Goal: Information Seeking & Learning: Learn about a topic

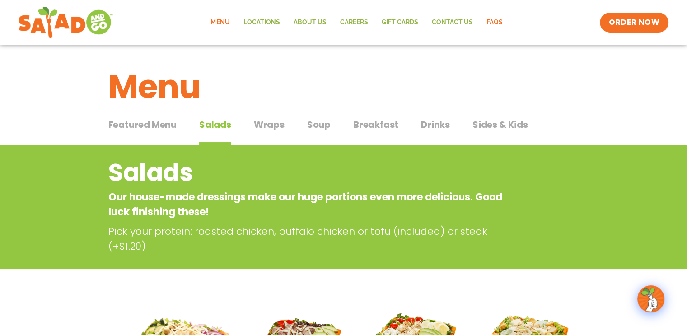
click at [494, 21] on link "FAQs" at bounding box center [494, 22] width 30 height 21
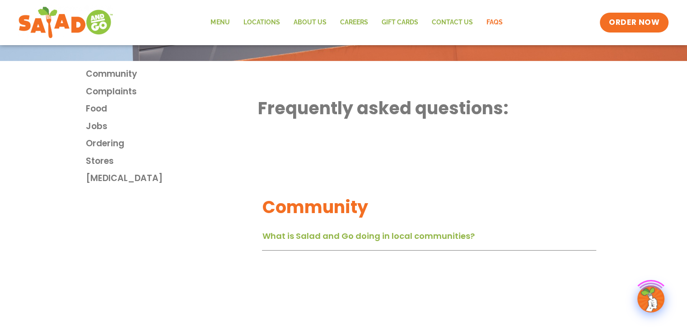
scroll to position [301, 0]
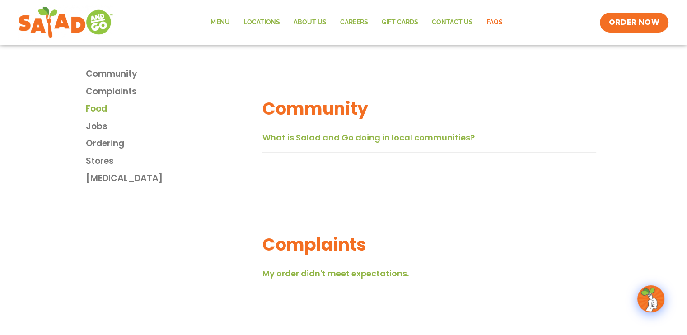
click at [92, 109] on span "Food" at bounding box center [96, 109] width 21 height 13
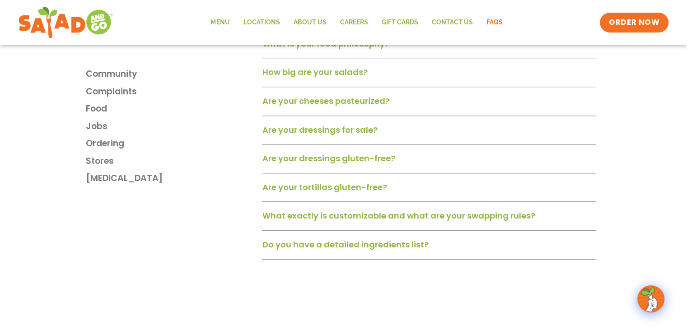
scroll to position [688, 0]
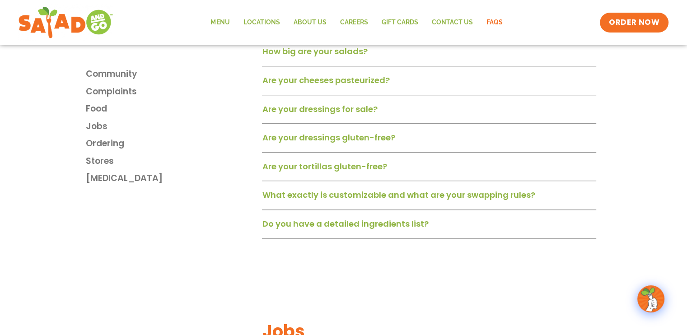
click at [346, 228] on link "Do you have a detailed ingredients list?" at bounding box center [345, 223] width 166 height 11
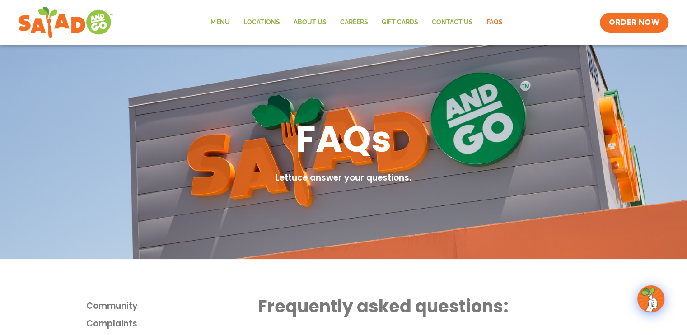
scroll to position [0, 0]
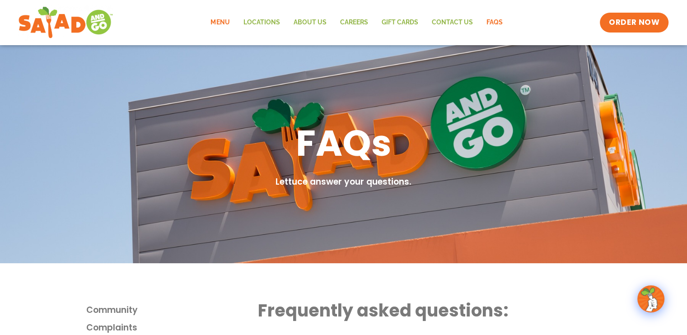
click at [223, 21] on link "Menu" at bounding box center [220, 22] width 33 height 21
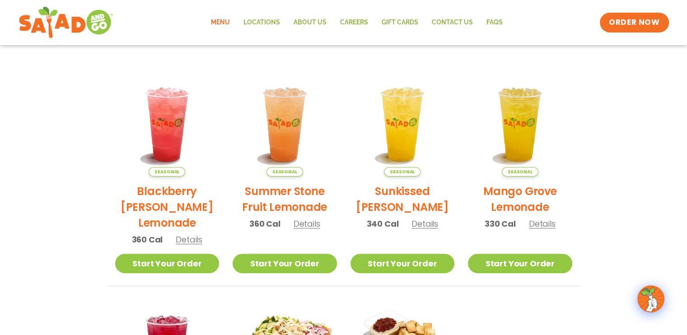
scroll to position [33, 0]
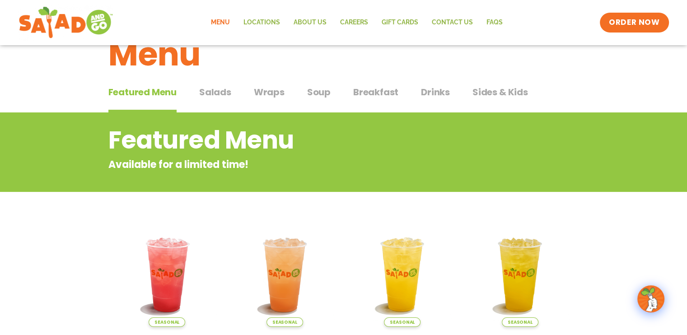
click at [214, 88] on span "Salads" at bounding box center [215, 92] width 32 height 14
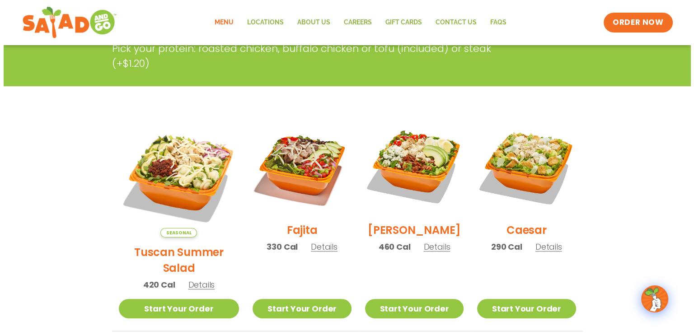
scroll to position [258, 0]
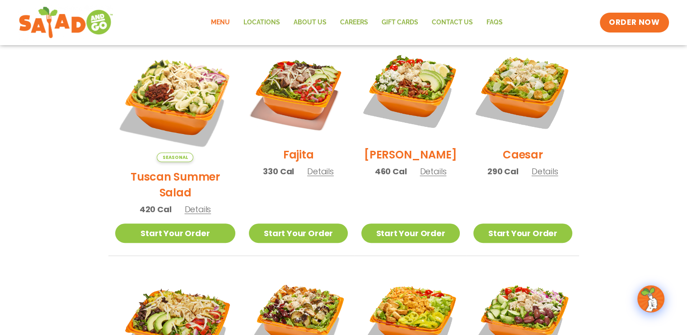
click at [425, 177] on span "Details" at bounding box center [433, 171] width 27 height 11
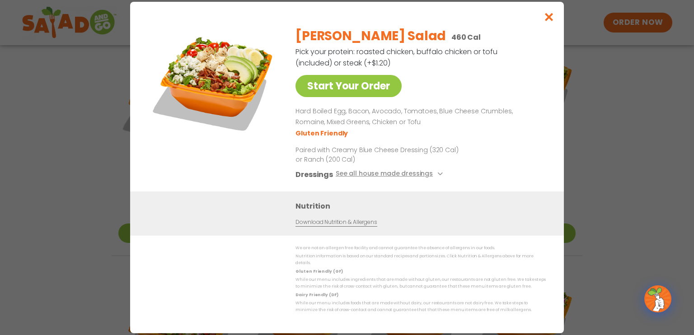
click at [338, 224] on link "Download Nutrition & Allergens" at bounding box center [335, 222] width 81 height 9
